Goal: Task Accomplishment & Management: Manage account settings

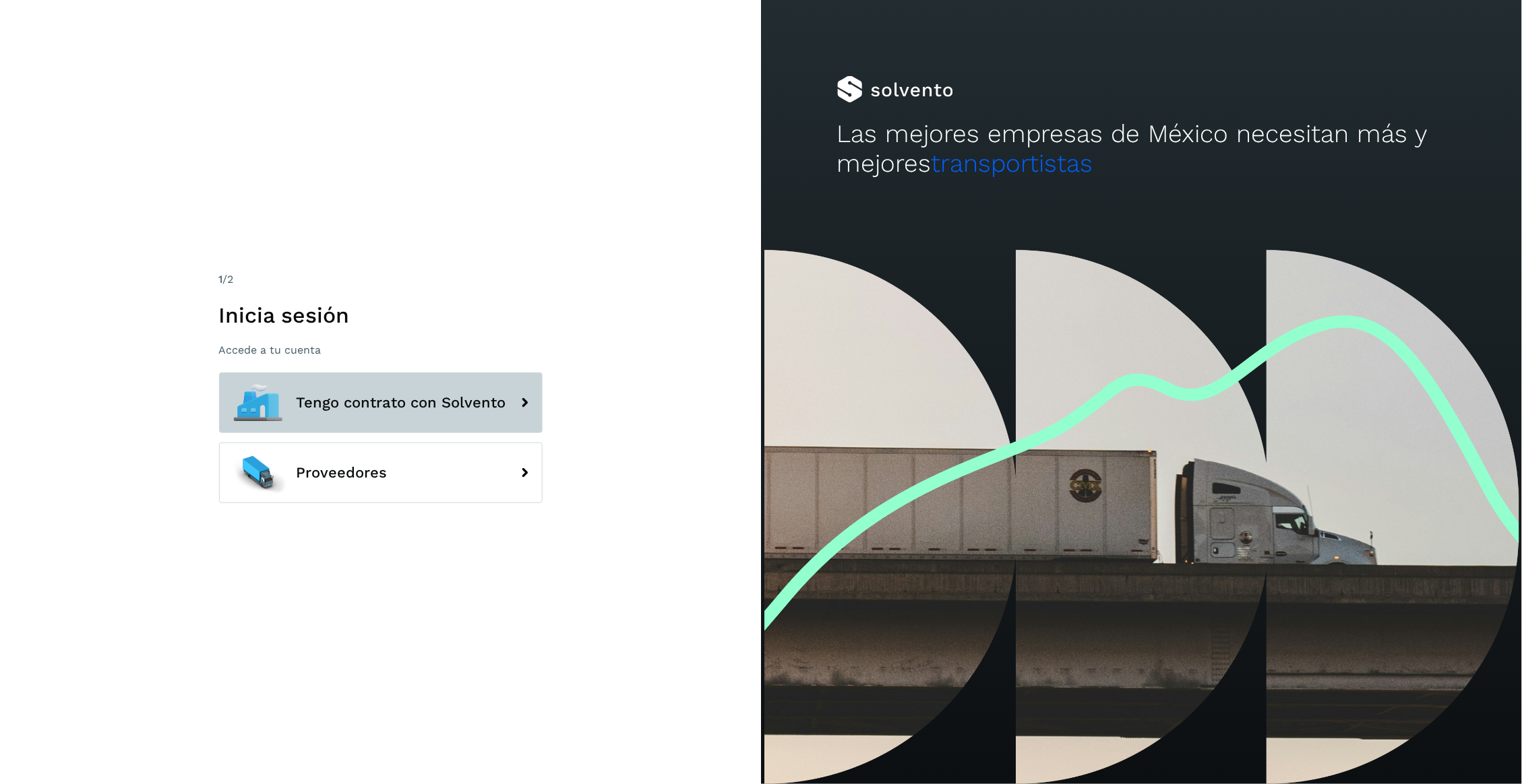
click at [493, 403] on span "Tengo contrato con Solvento" at bounding box center [402, 403] width 210 height 16
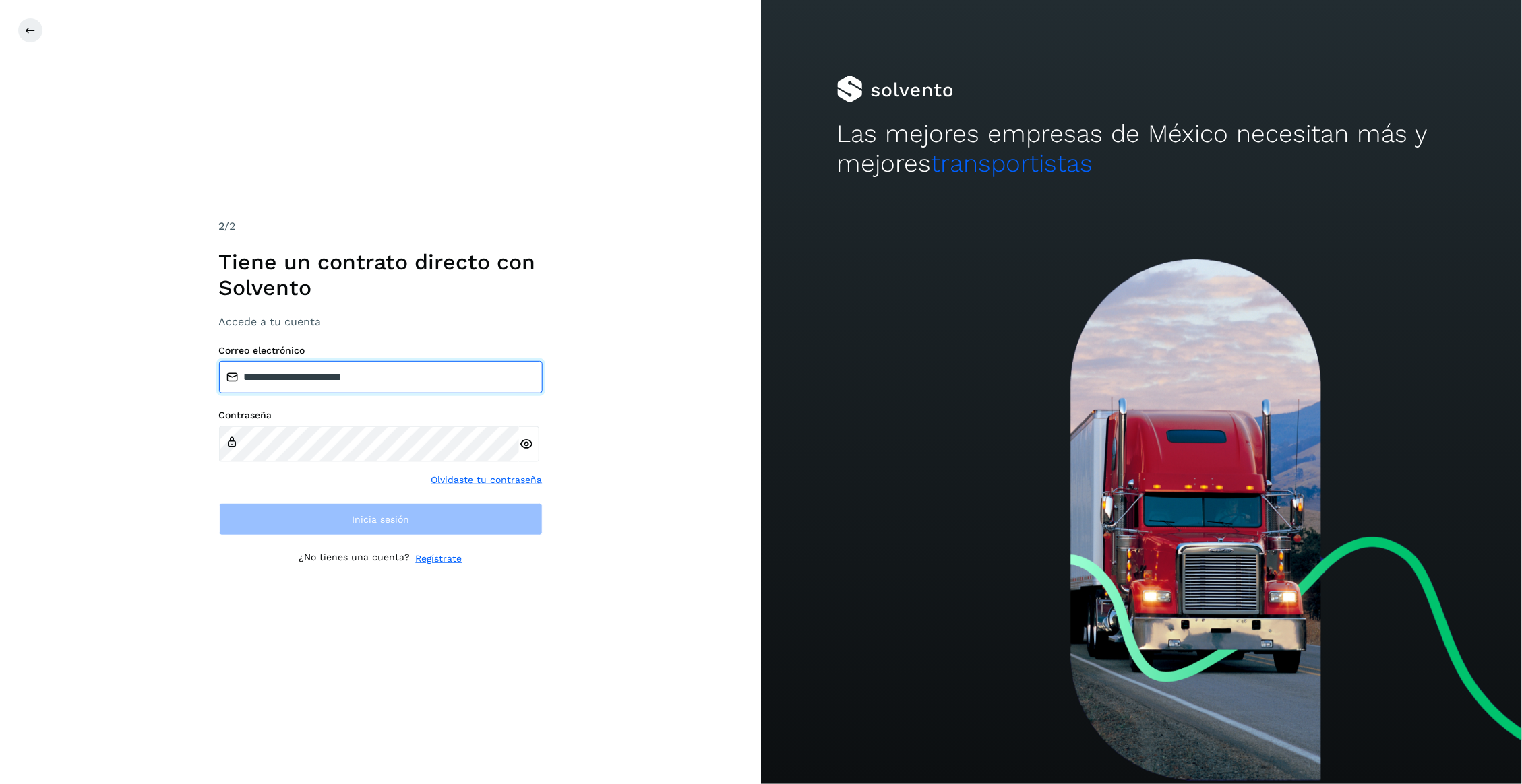
type input "**********"
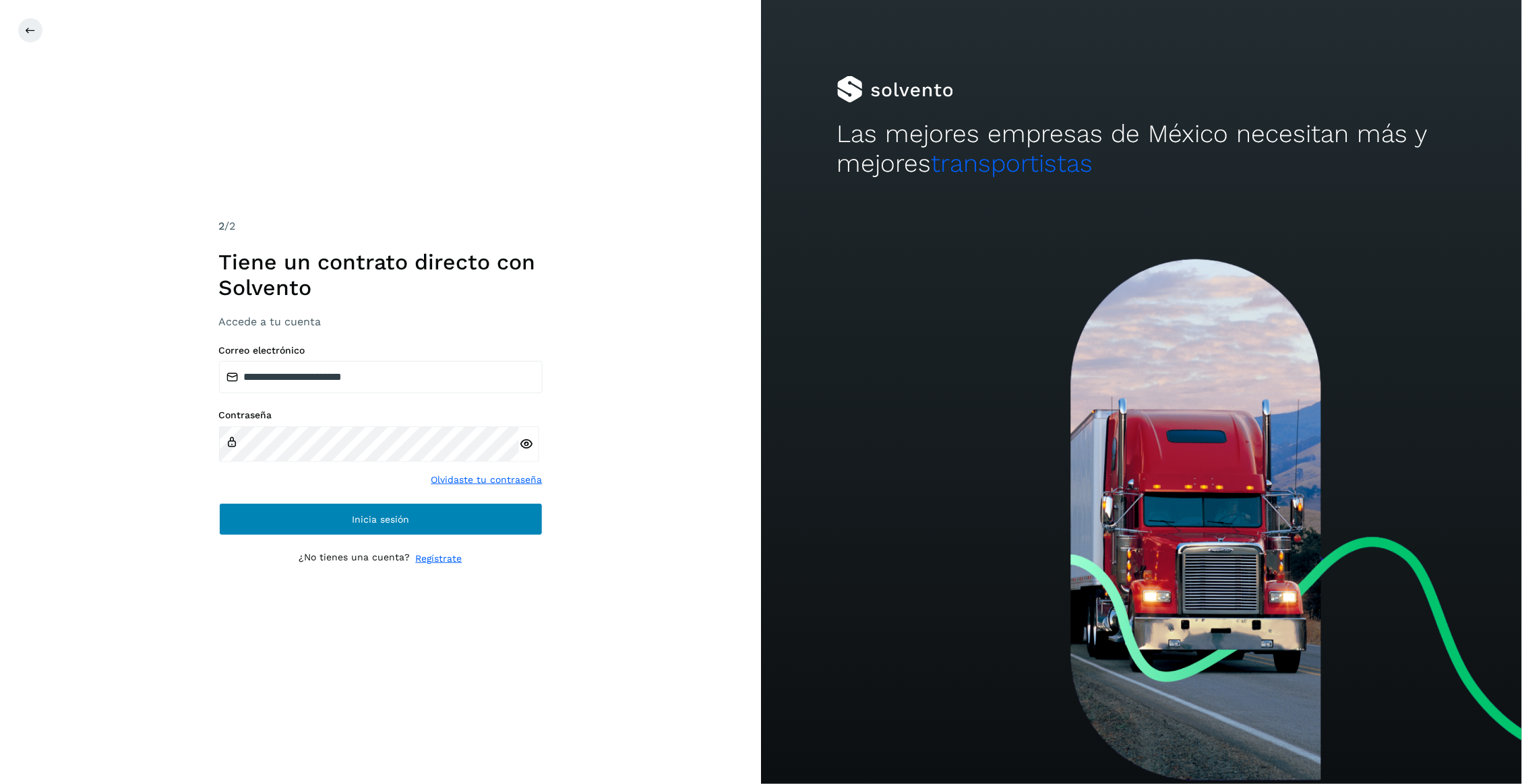
click at [389, 525] on span "Inicia sesión" at bounding box center [381, 520] width 57 height 10
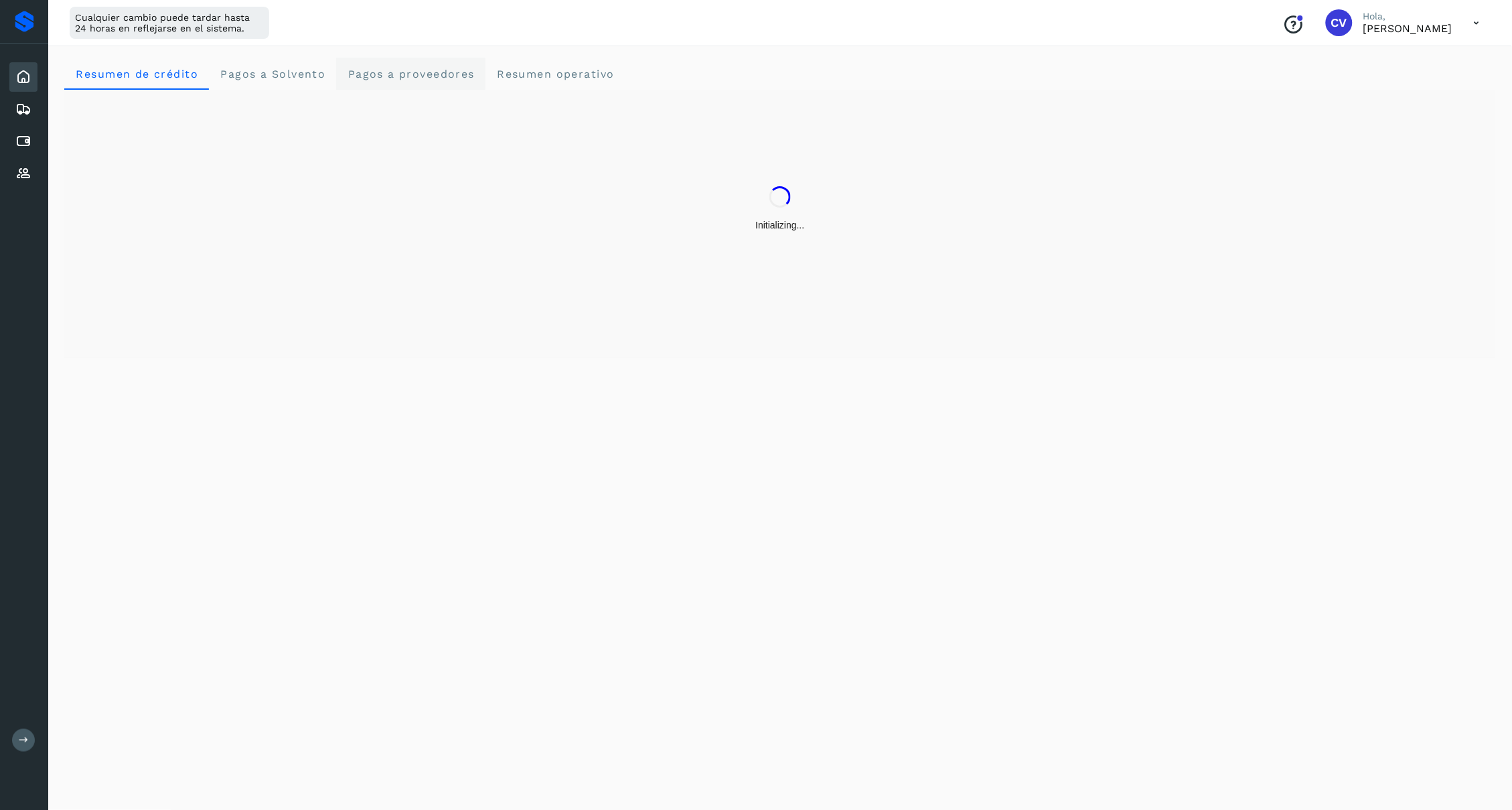
click at [441, 69] on span "Pagos a proveedores" at bounding box center [411, 74] width 128 height 13
click at [321, 74] on span "Pagos a Solvento" at bounding box center [272, 74] width 106 height 13
click at [474, 78] on span "Pagos a proveedores" at bounding box center [411, 74] width 128 height 13
click at [615, 72] on span "Resumen operativo" at bounding box center [555, 74] width 119 height 13
click at [180, 79] on span "Resumen de crédito" at bounding box center [137, 74] width 123 height 13
